Goal: Transaction & Acquisition: Purchase product/service

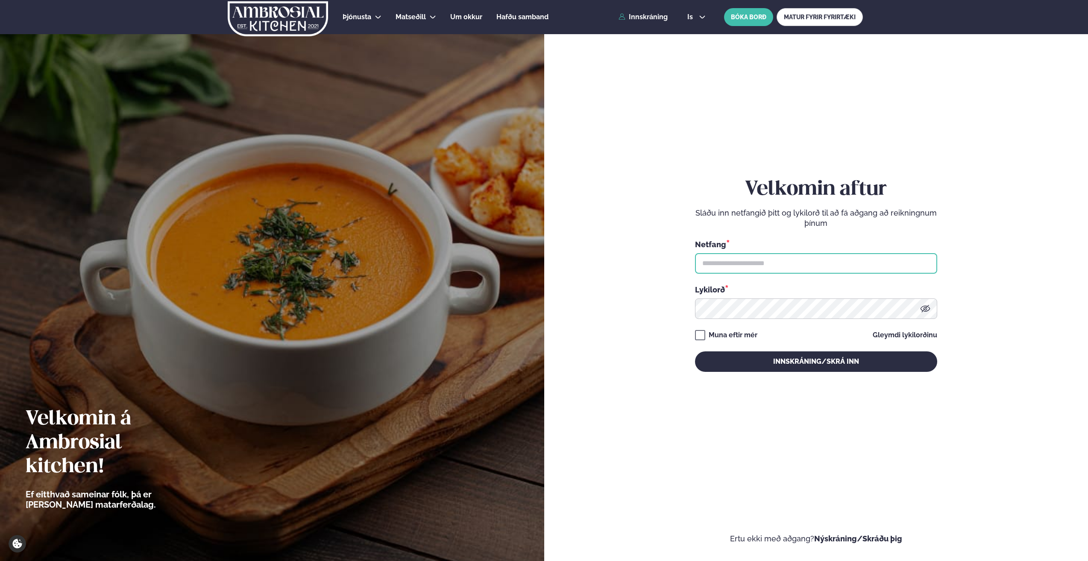
type input "**********"
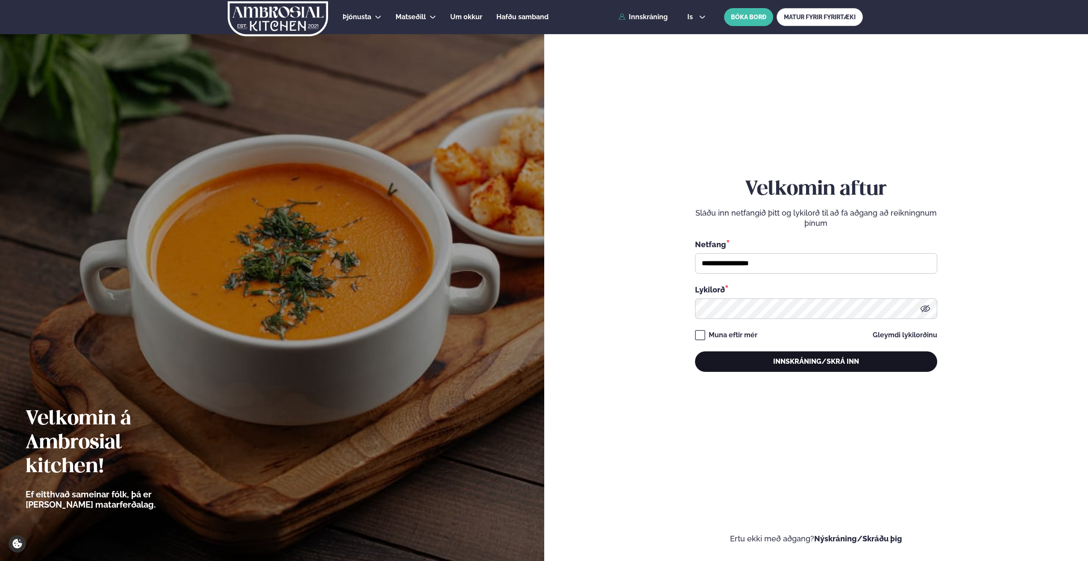
drag, startPoint x: 0, startPoint y: 0, endPoint x: 803, endPoint y: 364, distance: 881.8
click at [803, 364] on button "Innskráning/Skrá inn" at bounding box center [816, 362] width 242 height 21
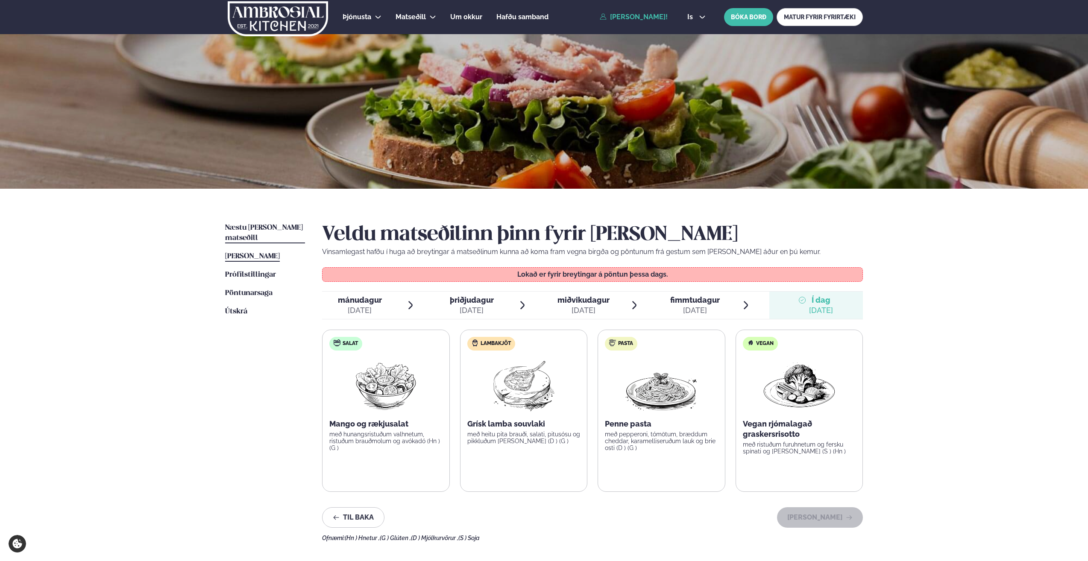
click at [266, 229] on span "Næstu [PERSON_NAME] matseðill" at bounding box center [264, 233] width 78 height 18
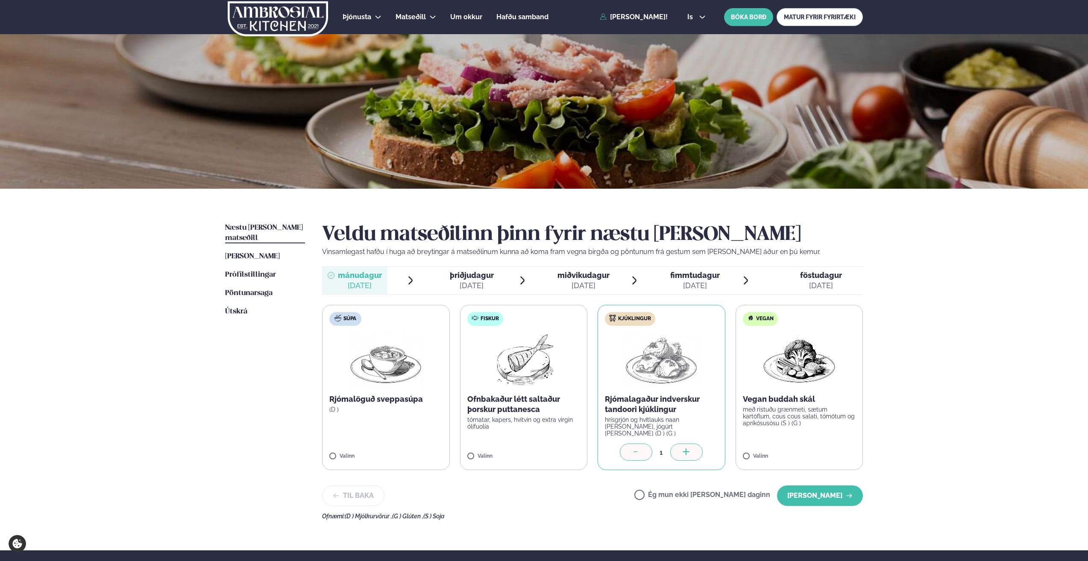
click at [482, 274] on span "þriðjudagur" at bounding box center [472, 275] width 44 height 9
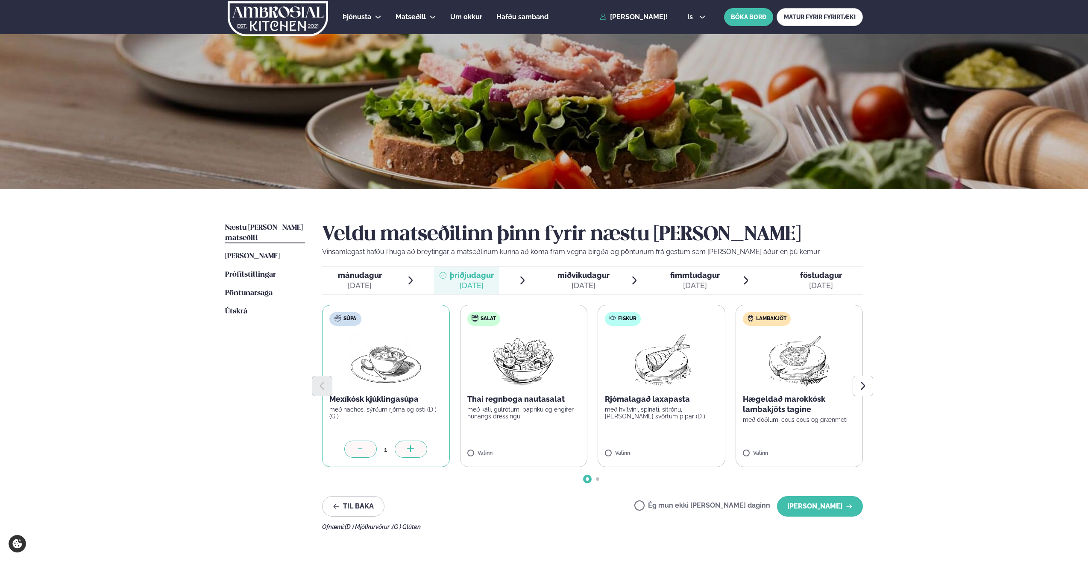
click at [577, 285] on div "[DATE]" at bounding box center [583, 286] width 52 height 10
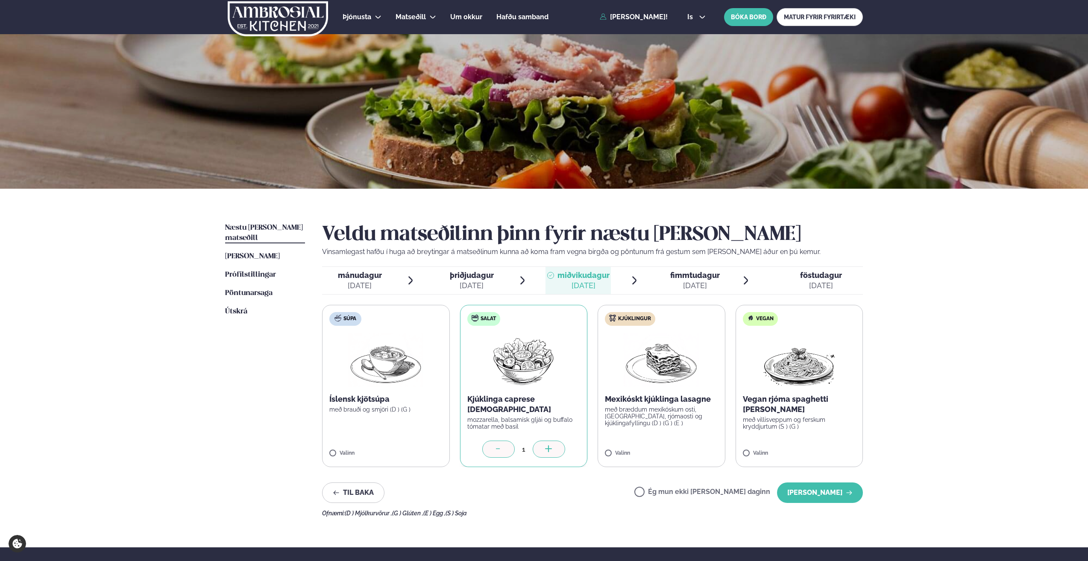
click at [695, 284] on div "[DATE]" at bounding box center [695, 286] width 50 height 10
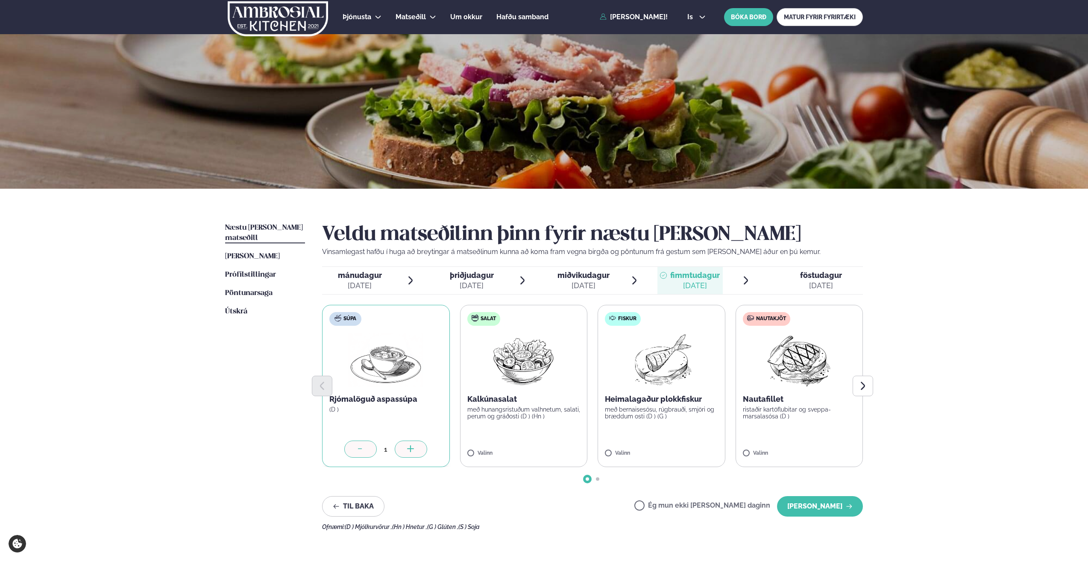
click at [800, 274] on span "föstudagur fös. [DATE]" at bounding box center [816, 280] width 94 height 27
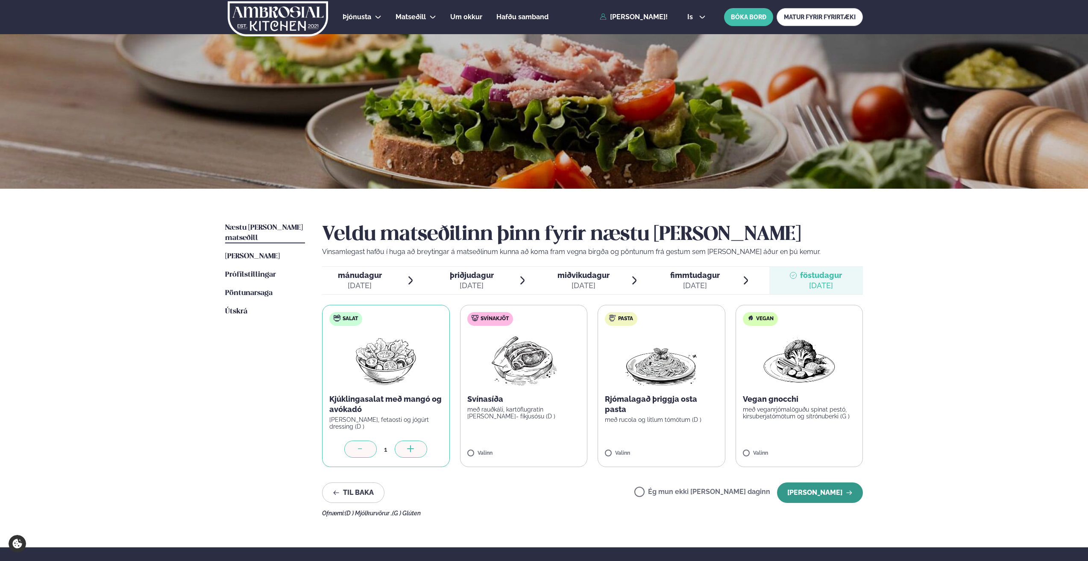
click at [830, 494] on button "[PERSON_NAME]" at bounding box center [820, 493] width 86 height 21
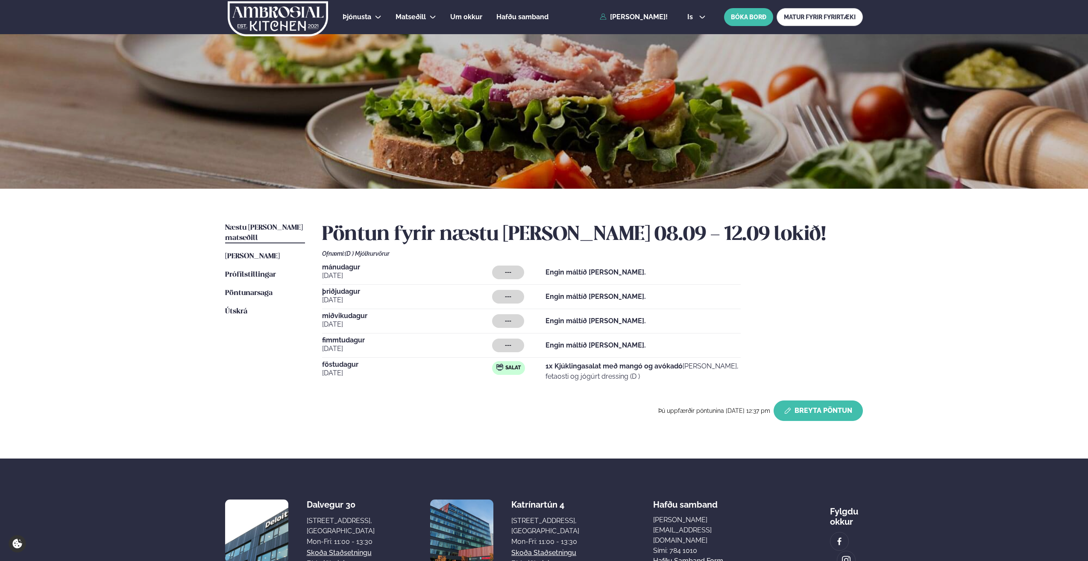
click at [821, 407] on button "Breyta Pöntun" at bounding box center [818, 411] width 89 height 21
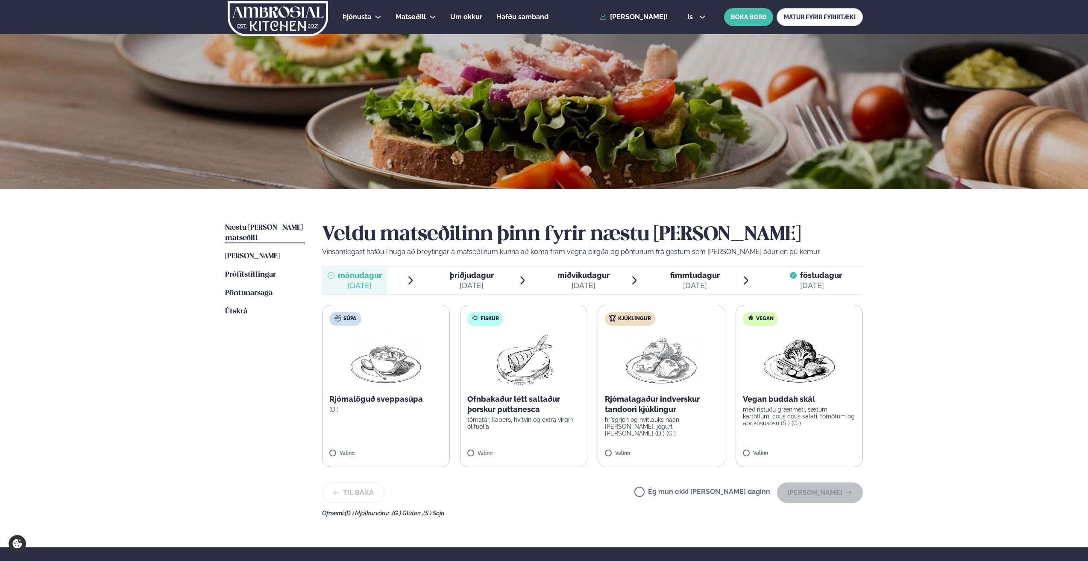
click at [350, 282] on div "[DATE]" at bounding box center [360, 286] width 44 height 10
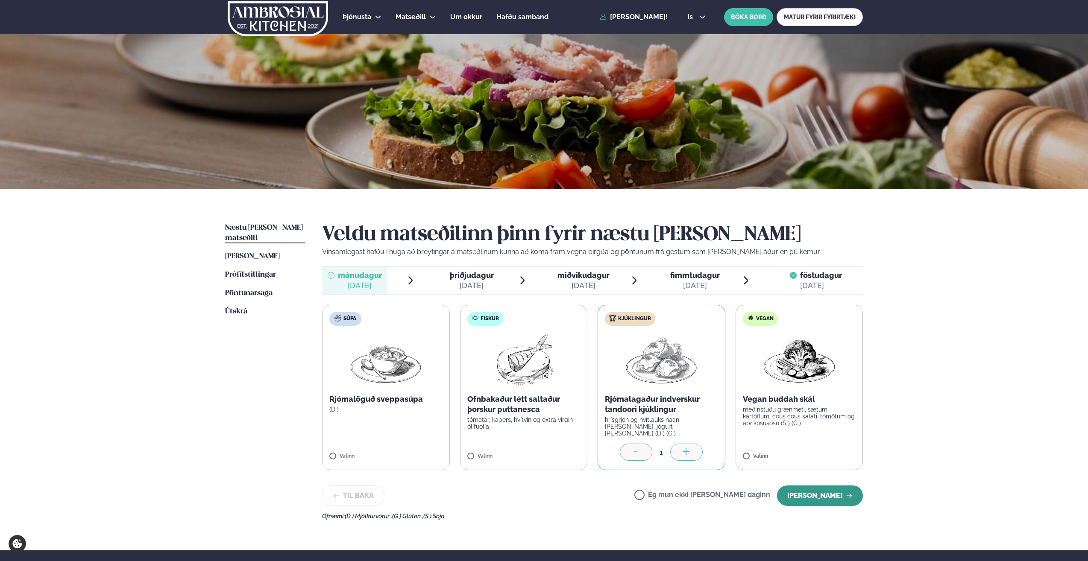
click at [835, 489] on button "[PERSON_NAME]" at bounding box center [820, 496] width 86 height 21
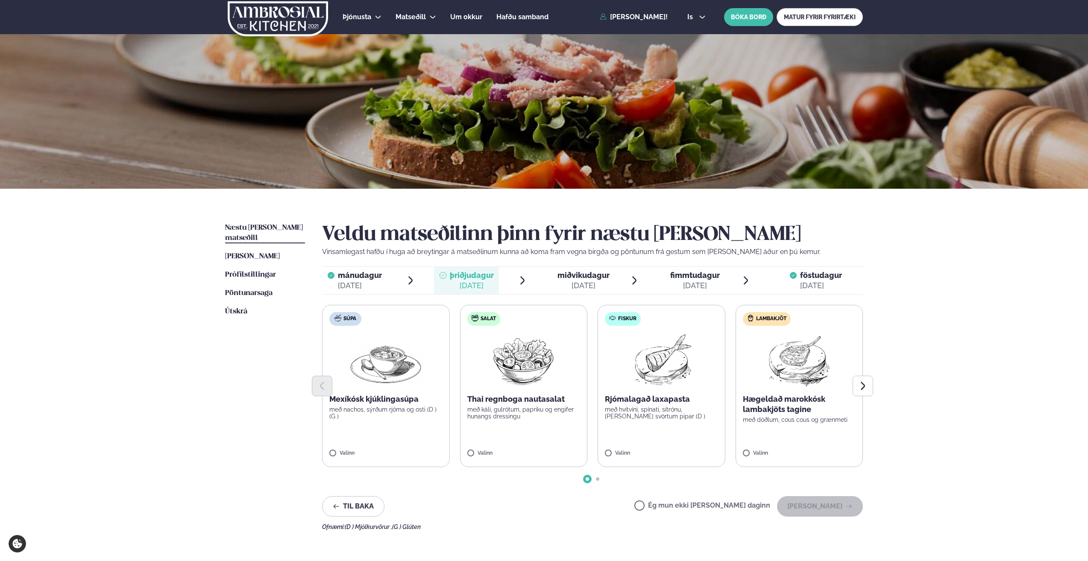
click at [381, 400] on p "Mexíkósk kjúklingasúpa" at bounding box center [385, 399] width 113 height 10
click at [806, 506] on button "[PERSON_NAME]" at bounding box center [820, 506] width 86 height 21
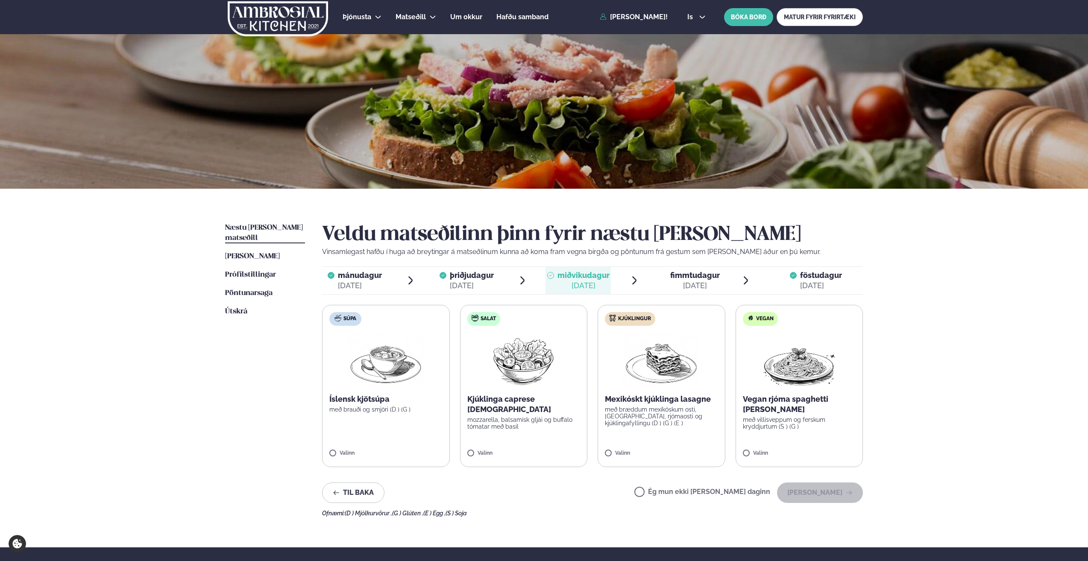
click at [634, 412] on p "með bræddum mexíkóskum osti, [GEOGRAPHIC_DATA], rjómaosti og kjúklingafyllingu …" at bounding box center [661, 416] width 113 height 21
click at [807, 492] on button "[PERSON_NAME]" at bounding box center [820, 493] width 86 height 21
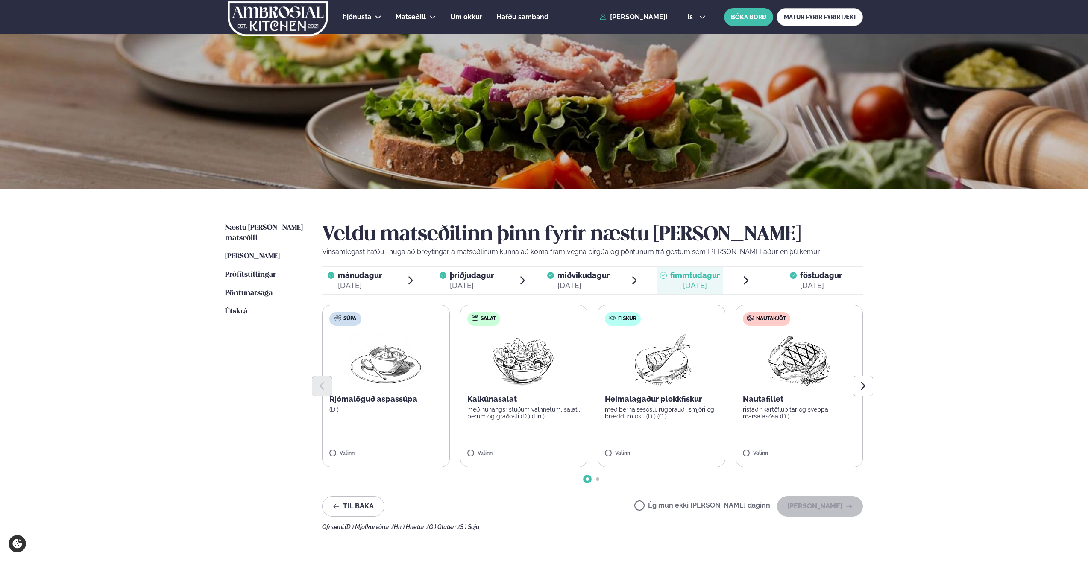
click at [365, 402] on p "Rjómalöguð aspassúpa" at bounding box center [385, 399] width 113 height 10
click at [808, 503] on button "[PERSON_NAME]" at bounding box center [820, 506] width 86 height 21
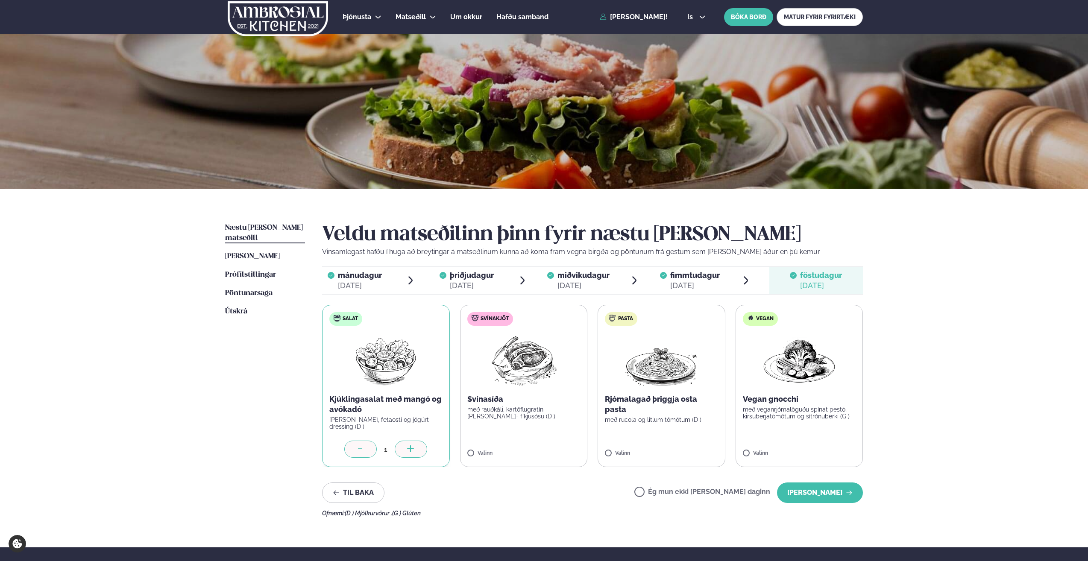
click at [402, 393] on label "Salat Kjúklingasalat með mangó og avókadó [PERSON_NAME], fetaosti og jógúrt dre…" at bounding box center [386, 386] width 128 height 162
click at [818, 493] on button "[PERSON_NAME]" at bounding box center [820, 493] width 86 height 21
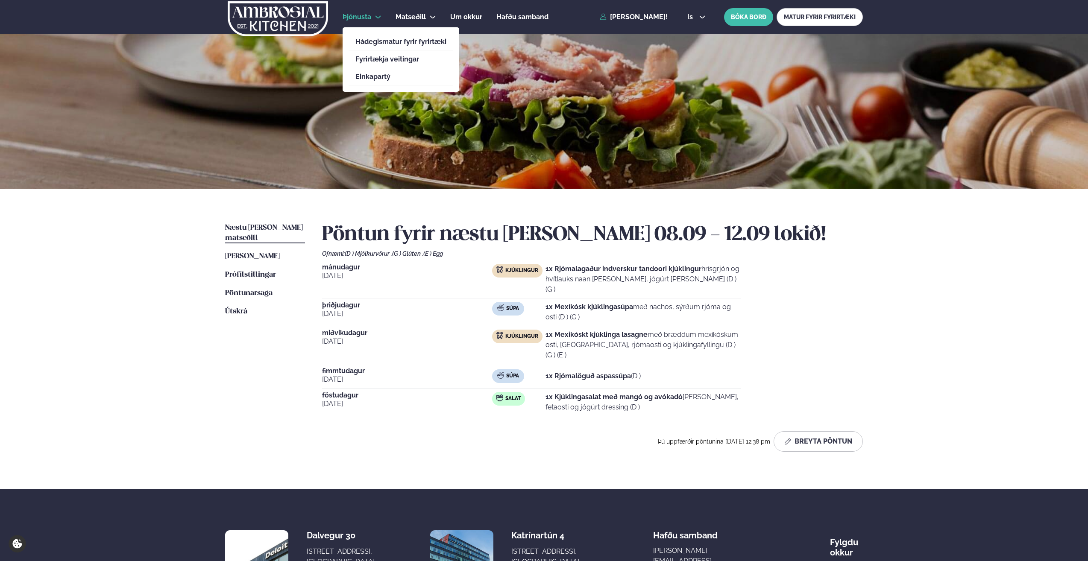
click at [375, 18] on icon at bounding box center [378, 17] width 7 height 7
